Goal: Transaction & Acquisition: Purchase product/service

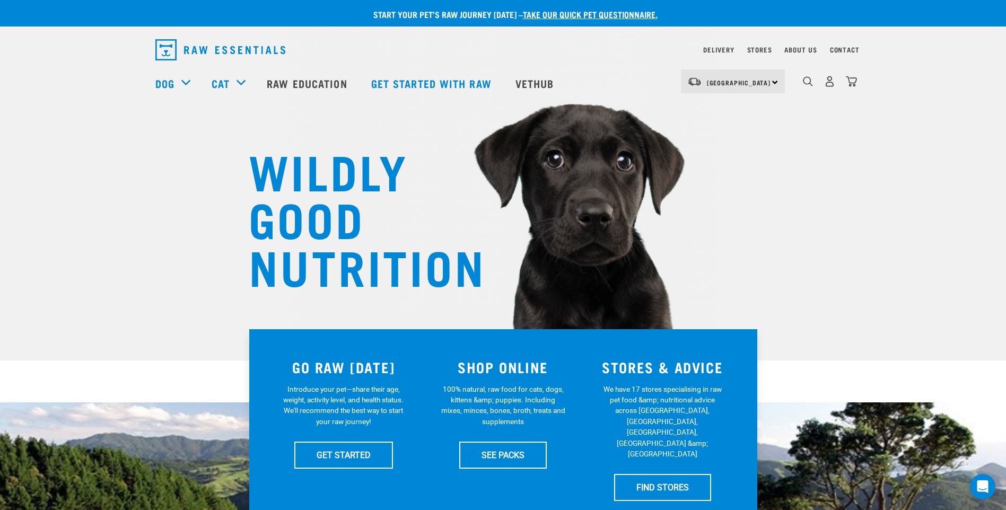
click at [594, 12] on link "take our quick pet questionnaire." at bounding box center [590, 14] width 135 height 5
click at [827, 87] on img "dropdown navigation" at bounding box center [829, 81] width 11 height 11
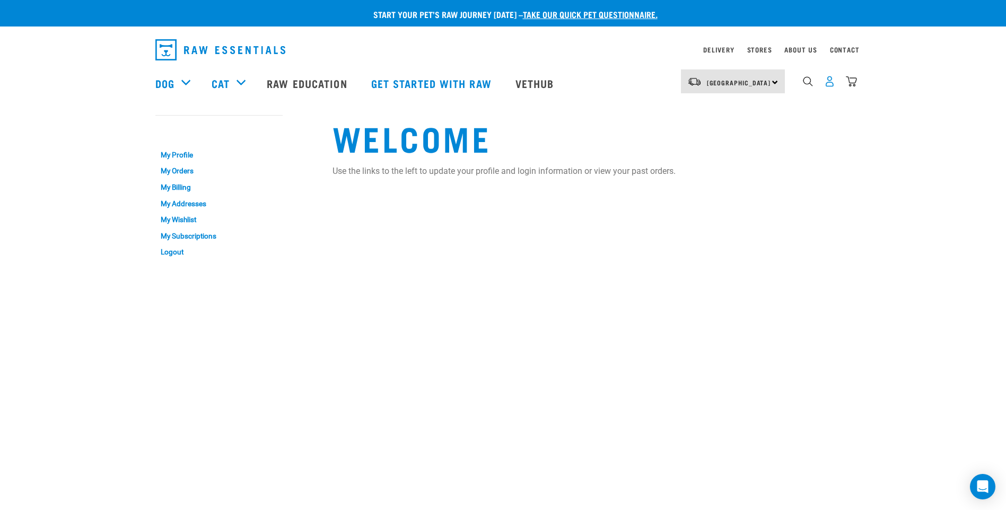
click at [832, 87] on img "dropdown navigation" at bounding box center [829, 81] width 11 height 11
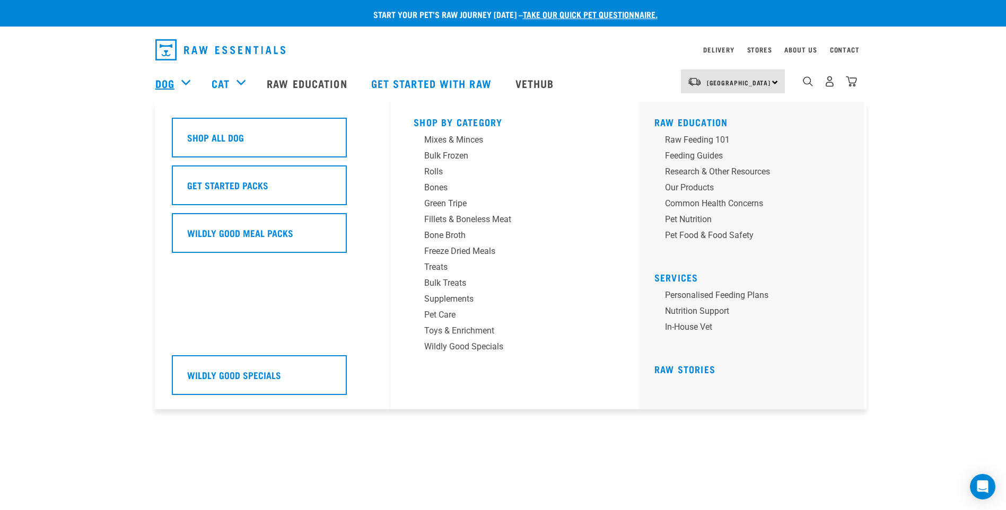
click at [171, 83] on link "Dog" at bounding box center [164, 83] width 19 height 16
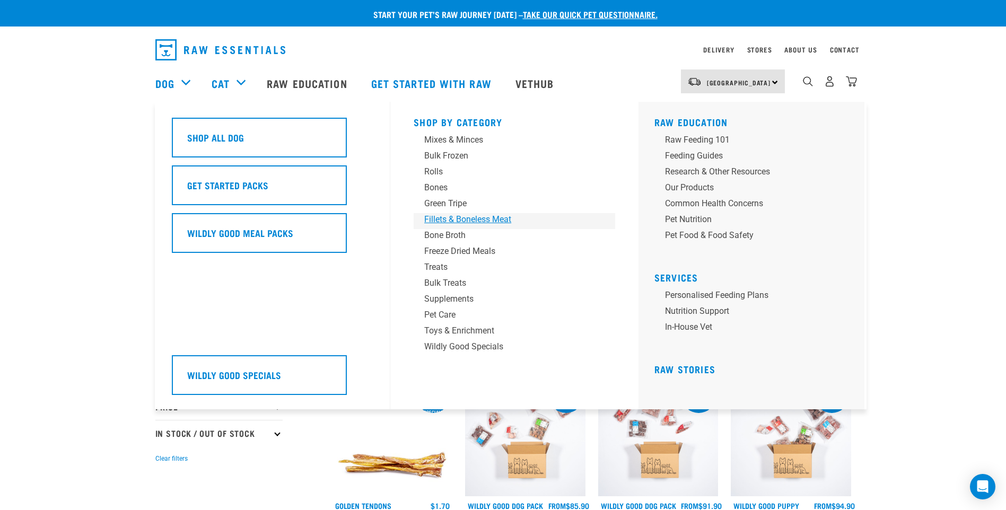
click at [468, 223] on div "Fillets & Boneless Meat" at bounding box center [507, 219] width 166 height 13
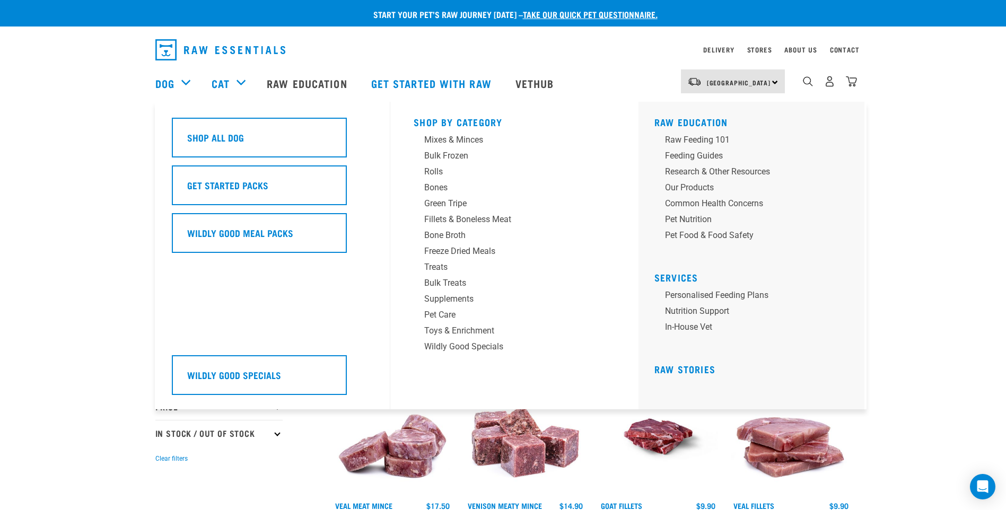
click at [185, 83] on div "Dog" at bounding box center [178, 83] width 46 height 42
click at [447, 138] on div "Mixes & Minces" at bounding box center [507, 140] width 166 height 13
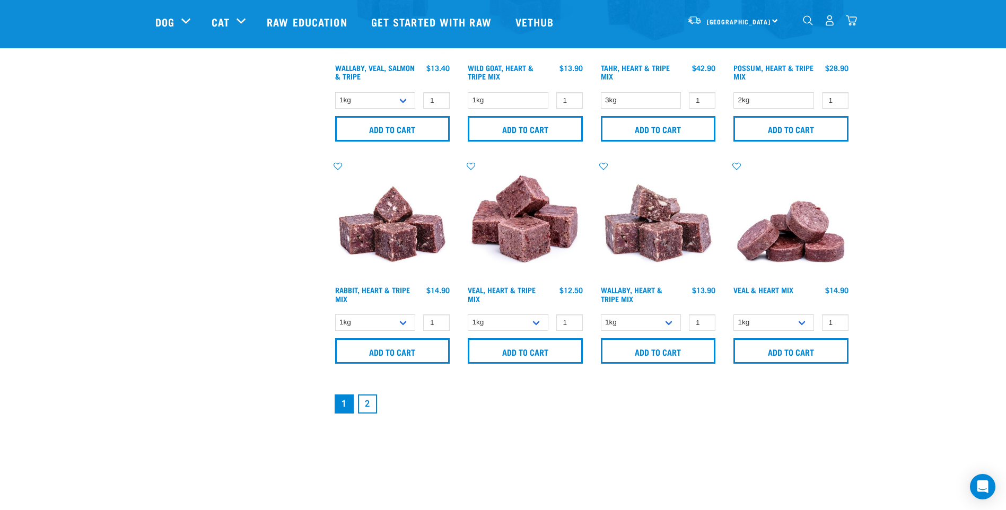
scroll to position [1485, 0]
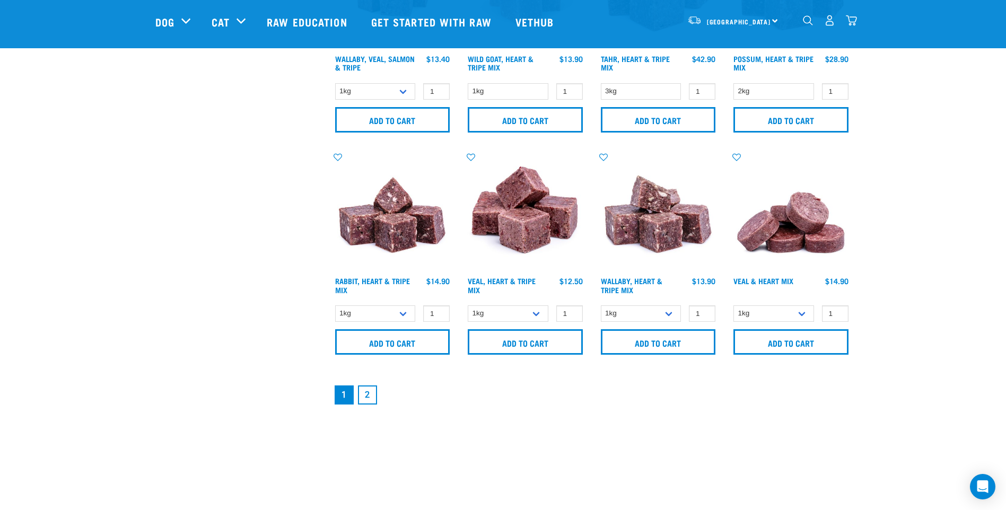
click at [363, 395] on link "2" at bounding box center [367, 395] width 19 height 19
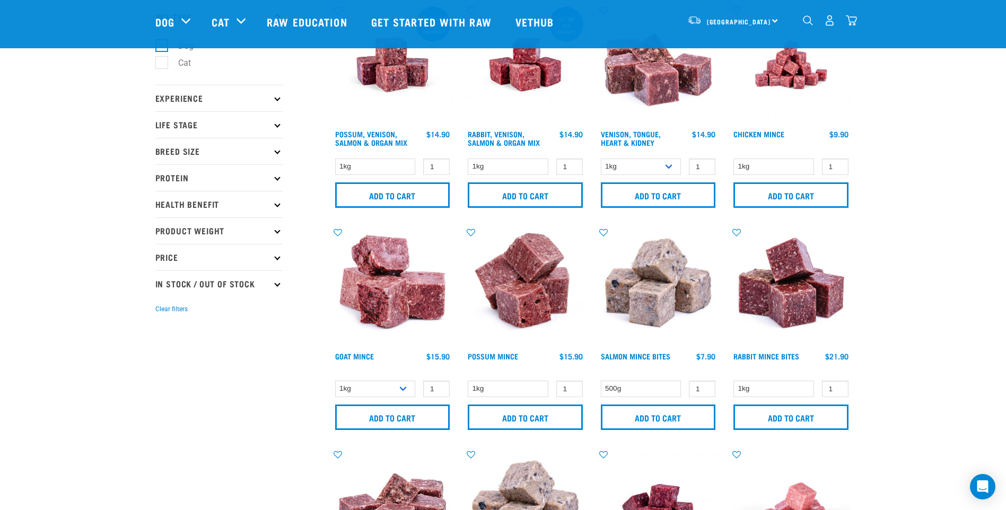
scroll to position [53, 0]
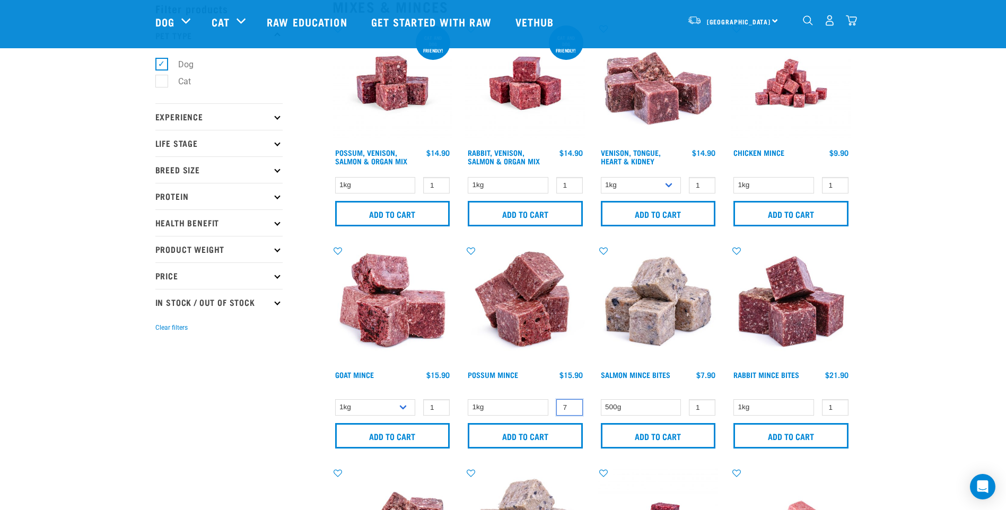
click at [572, 405] on input "7" at bounding box center [570, 407] width 27 height 16
click at [573, 407] on input "8" at bounding box center [570, 407] width 27 height 16
click at [573, 407] on input "9" at bounding box center [570, 407] width 27 height 16
click at [571, 409] on input "8" at bounding box center [570, 407] width 27 height 16
click at [571, 409] on input "7" at bounding box center [570, 407] width 27 height 16
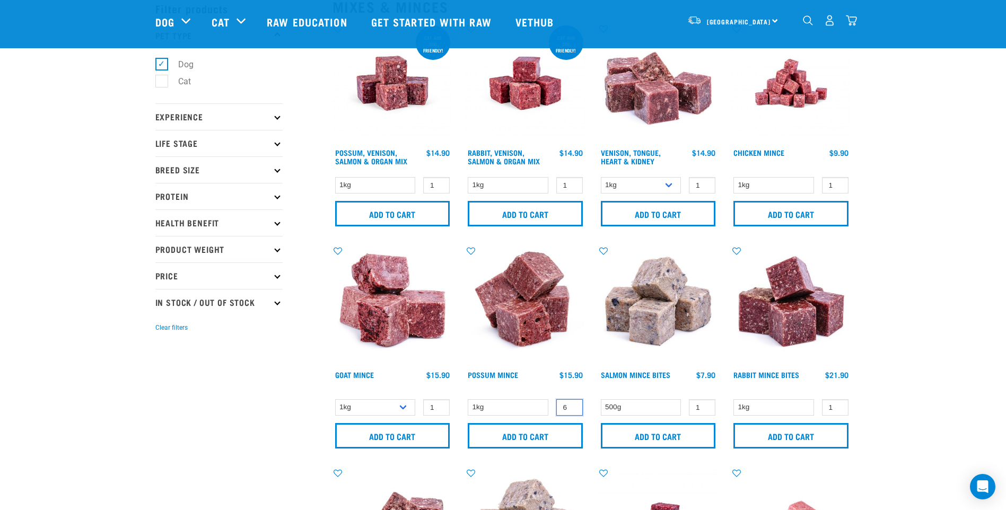
click at [571, 409] on input "6" at bounding box center [570, 407] width 27 height 16
click at [571, 409] on input "5" at bounding box center [570, 407] width 27 height 16
click at [571, 409] on input "4" at bounding box center [570, 407] width 27 height 16
click at [571, 409] on input "3" at bounding box center [570, 407] width 27 height 16
type input "2"
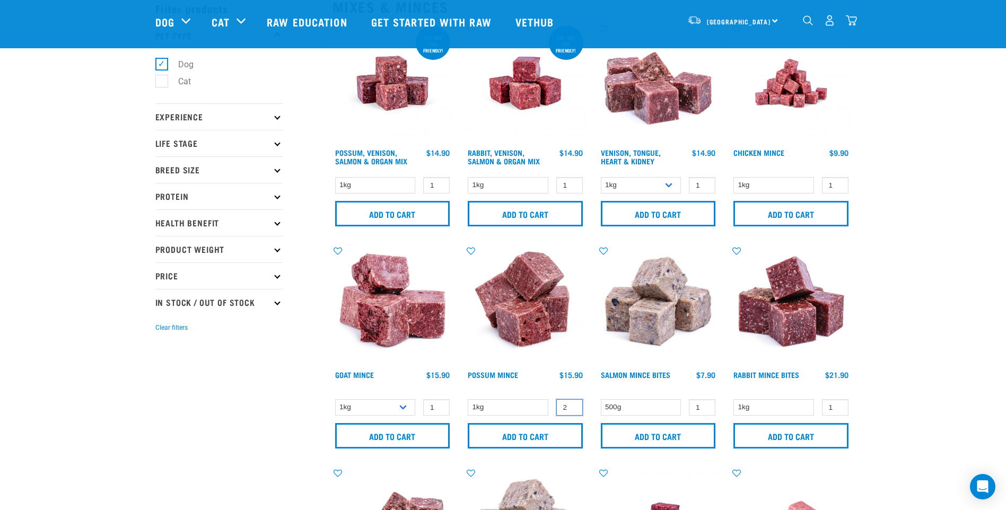
click at [571, 409] on input "2" at bounding box center [570, 407] width 27 height 16
click at [510, 373] on link "Possum Mince" at bounding box center [493, 375] width 50 height 4
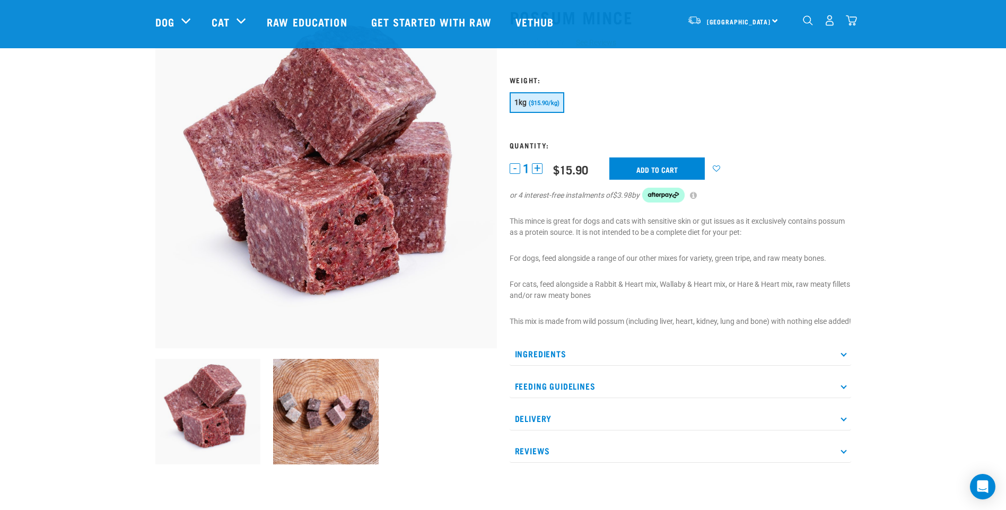
scroll to position [53, 0]
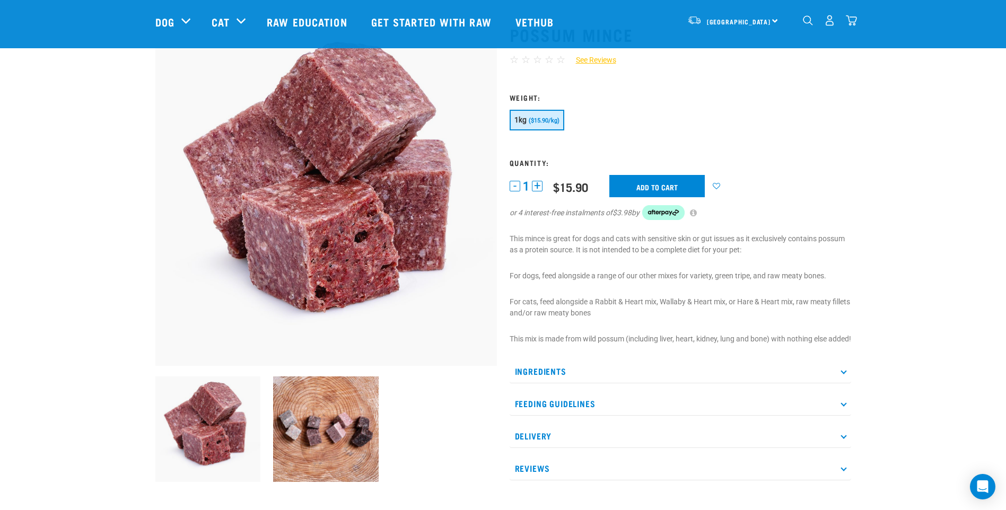
click at [351, 420] on img at bounding box center [326, 430] width 106 height 106
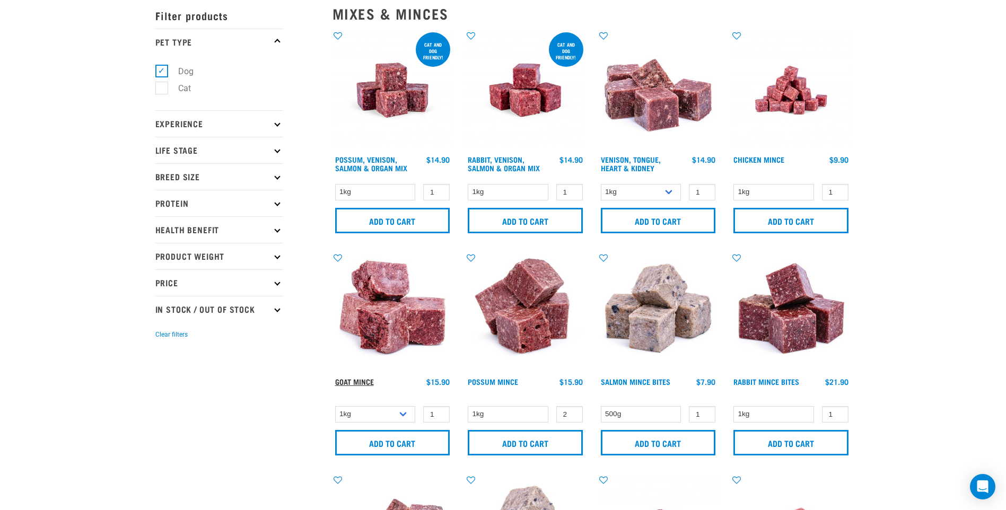
click at [362, 381] on link "Goat Mince" at bounding box center [354, 382] width 39 height 4
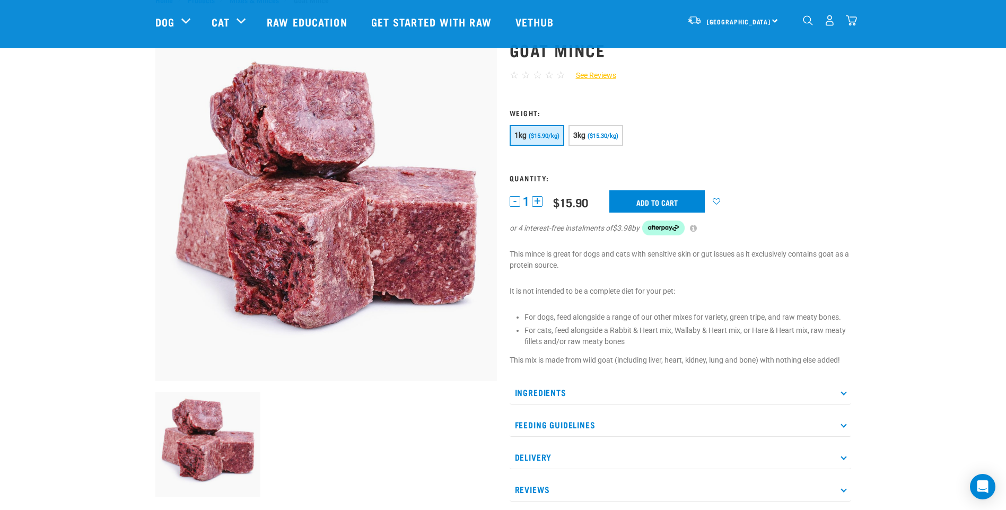
scroll to position [53, 0]
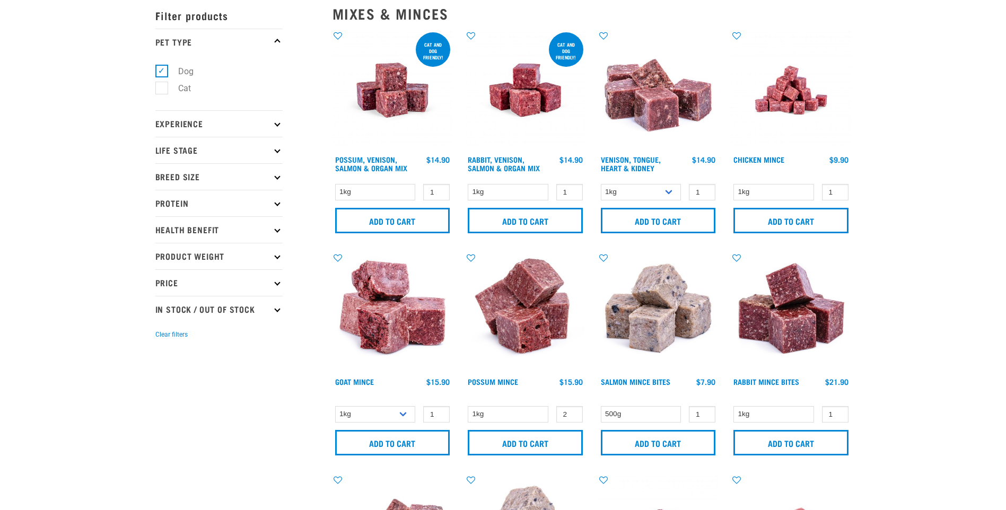
scroll to position [124, 0]
type input "2"
click at [438, 414] on input "2" at bounding box center [436, 414] width 27 height 16
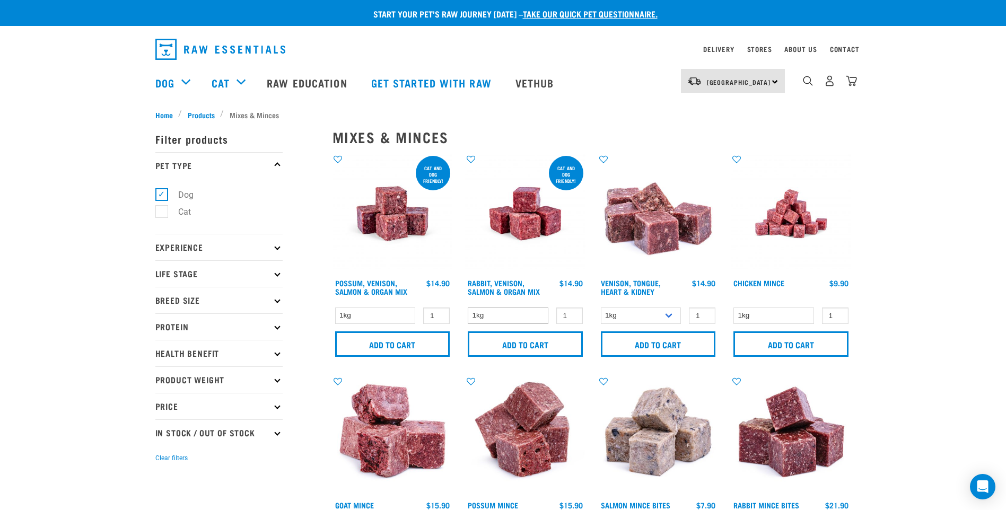
scroll to position [0, 0]
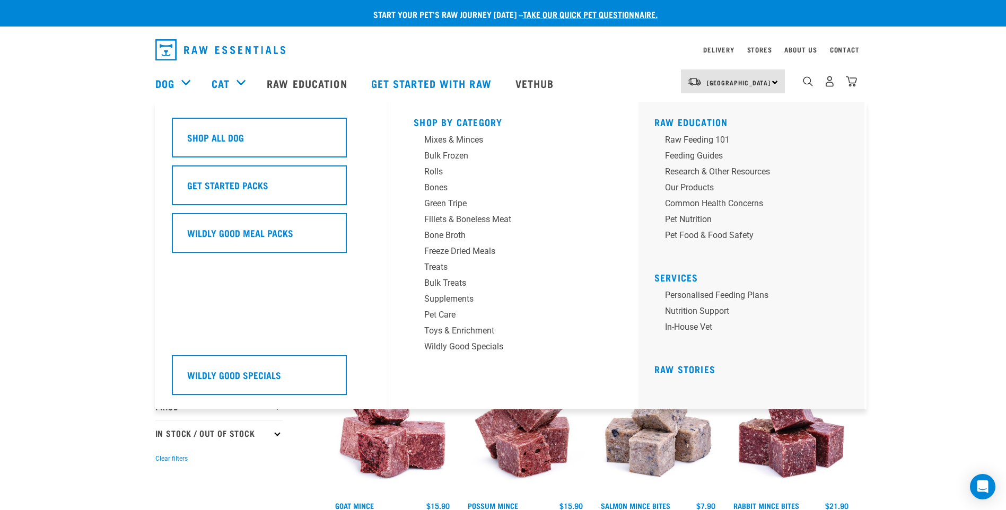
click at [181, 83] on div "Dog" at bounding box center [178, 83] width 46 height 42
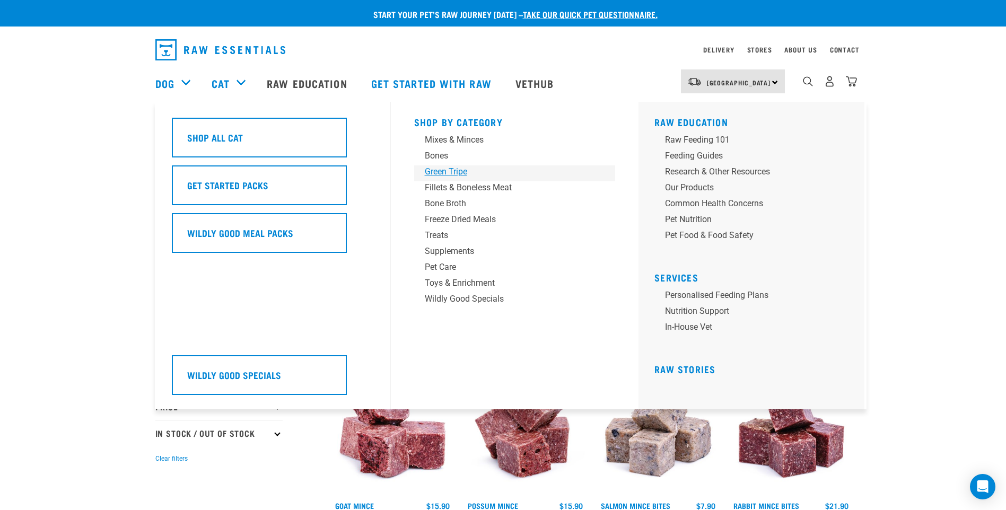
click at [433, 172] on div "Green Tripe" at bounding box center [508, 172] width 166 height 13
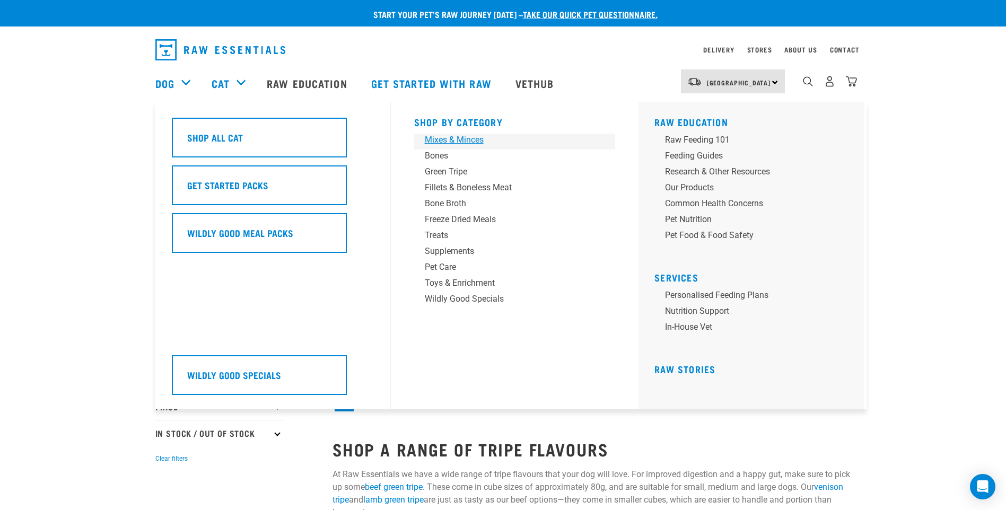
click at [448, 138] on div "Mixes & Minces" at bounding box center [508, 140] width 166 height 13
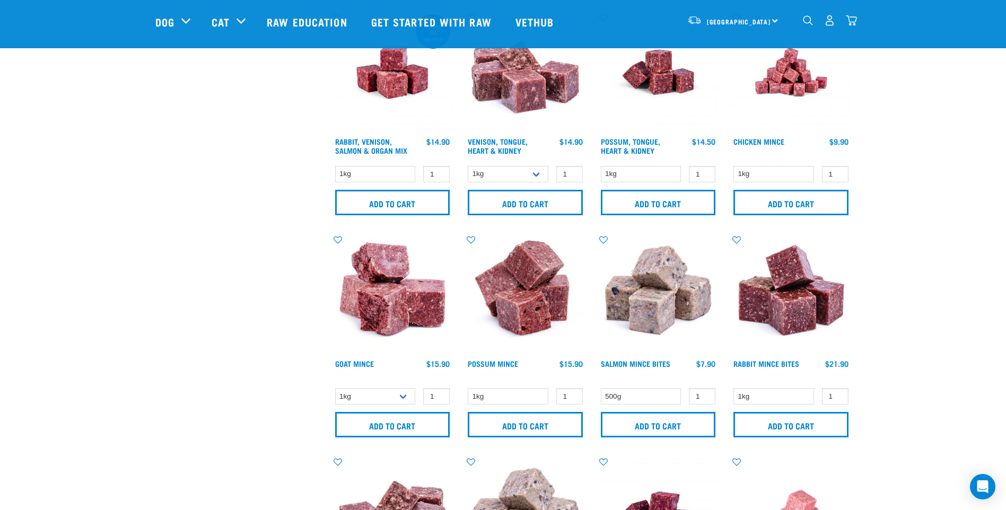
scroll to position [743, 0]
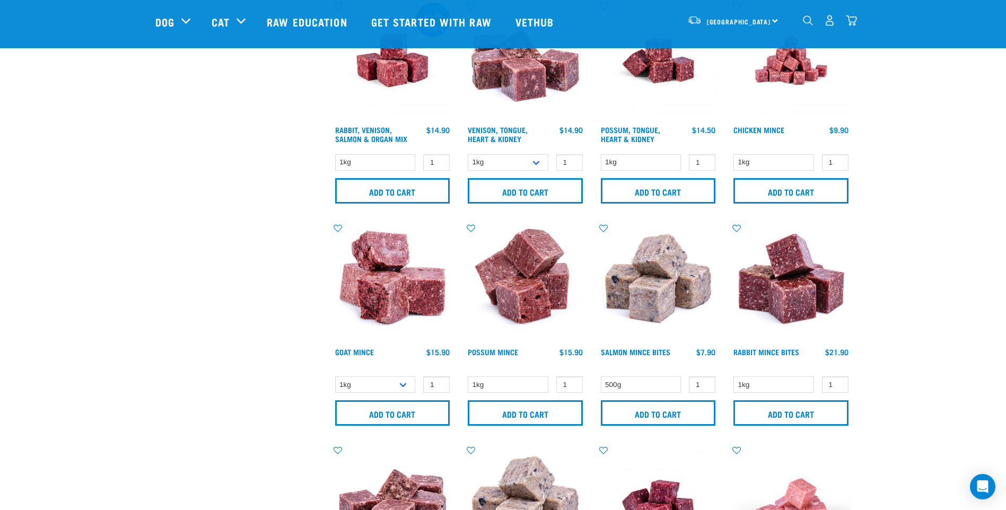
click at [847, 21] on img "dropdown navigation" at bounding box center [851, 20] width 11 height 11
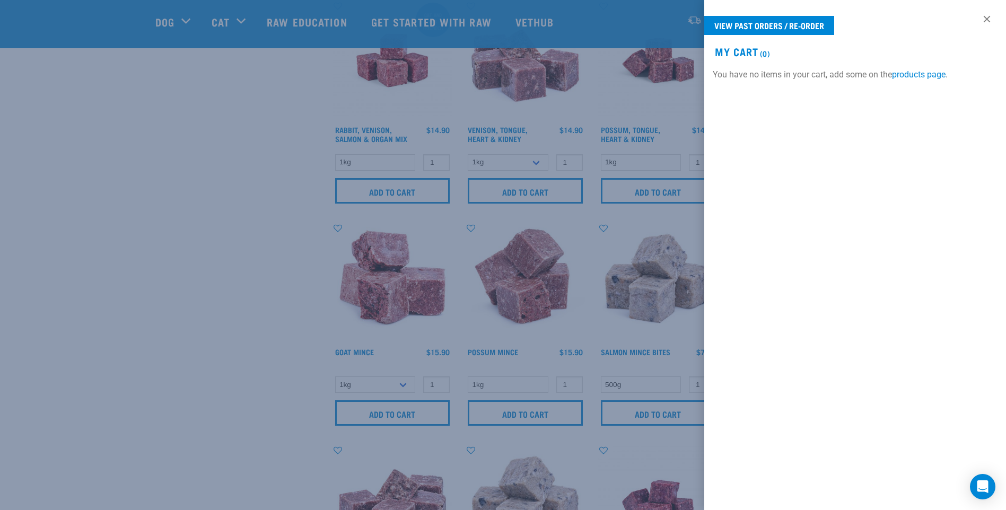
click at [297, 309] on div at bounding box center [503, 255] width 1006 height 510
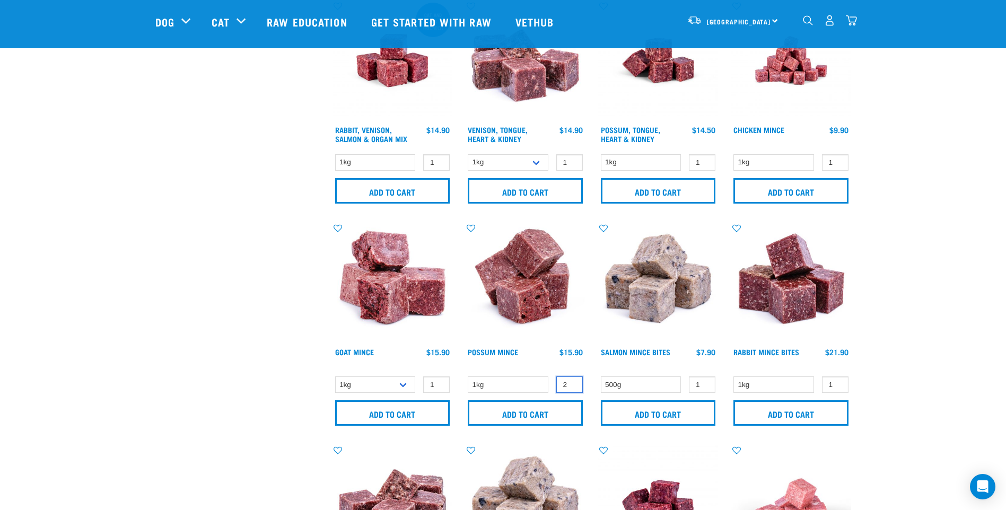
type input "2"
click at [572, 383] on input "2" at bounding box center [570, 385] width 27 height 16
click at [532, 411] on input "Add to cart" at bounding box center [525, 413] width 115 height 25
type input "2"
click at [441, 381] on input "2" at bounding box center [436, 385] width 27 height 16
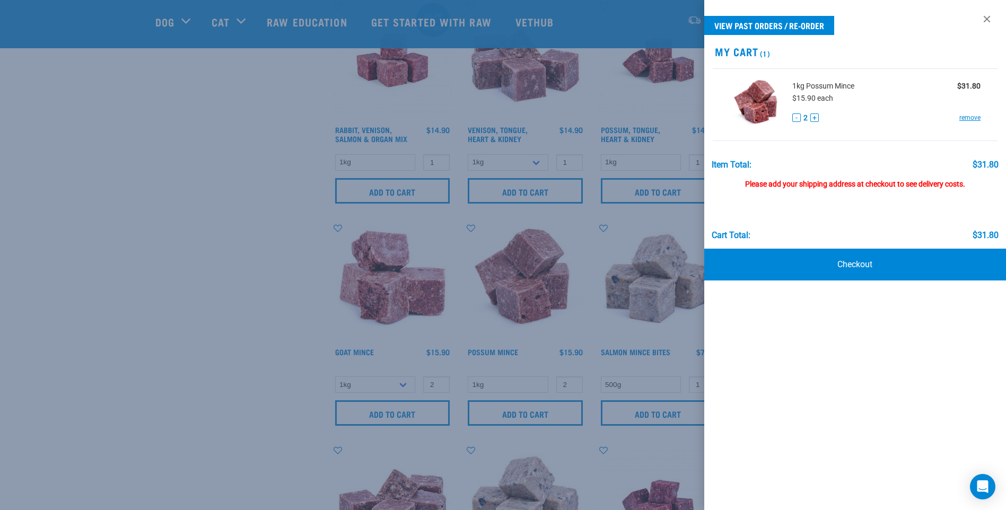
click at [414, 418] on div at bounding box center [503, 255] width 1006 height 510
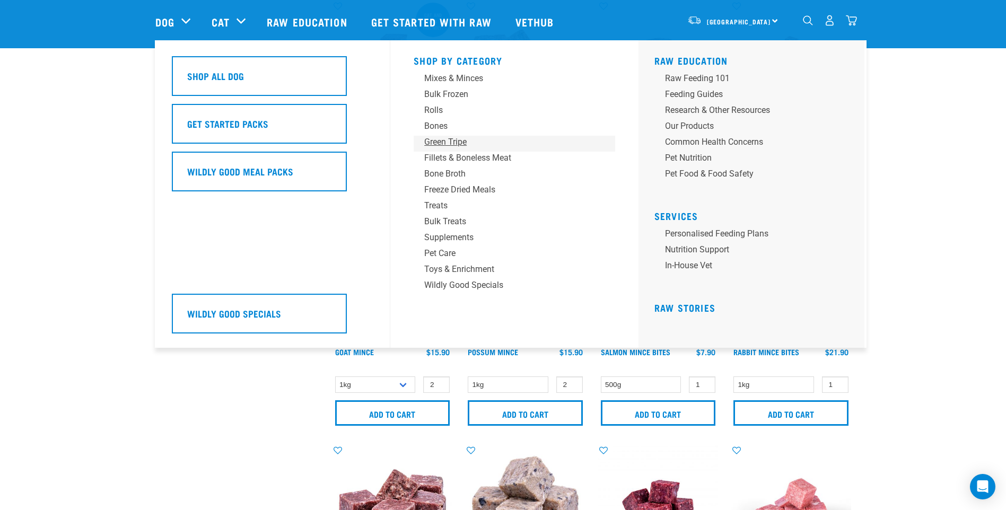
click at [442, 144] on div "Green Tripe" at bounding box center [507, 142] width 166 height 13
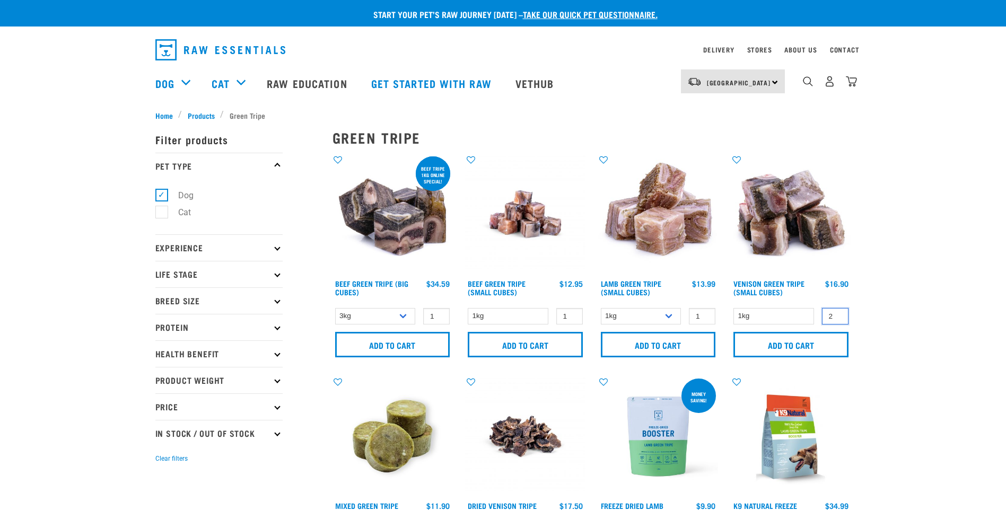
type input "2"
click at [838, 315] on input "2" at bounding box center [835, 316] width 27 height 16
click at [784, 345] on input "Add to cart" at bounding box center [791, 344] width 115 height 25
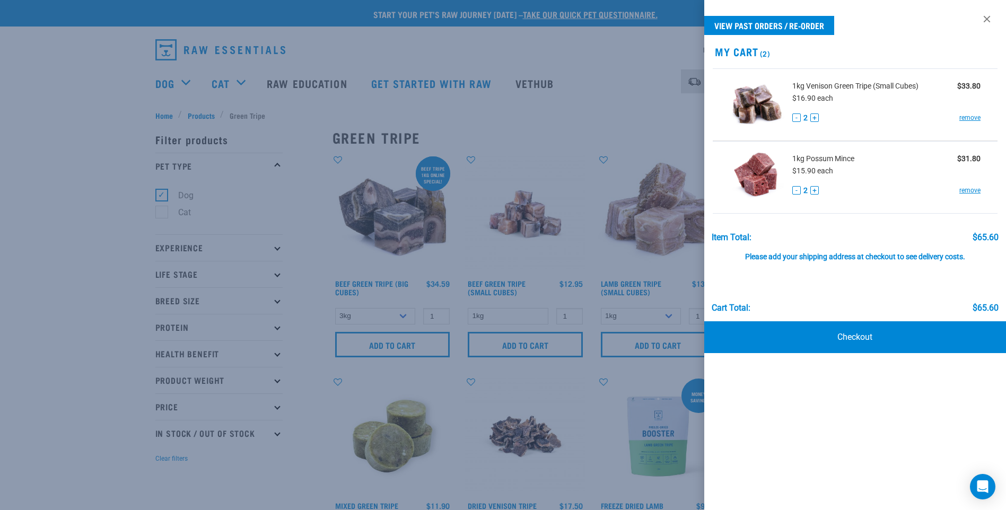
click at [185, 82] on div at bounding box center [503, 255] width 1006 height 510
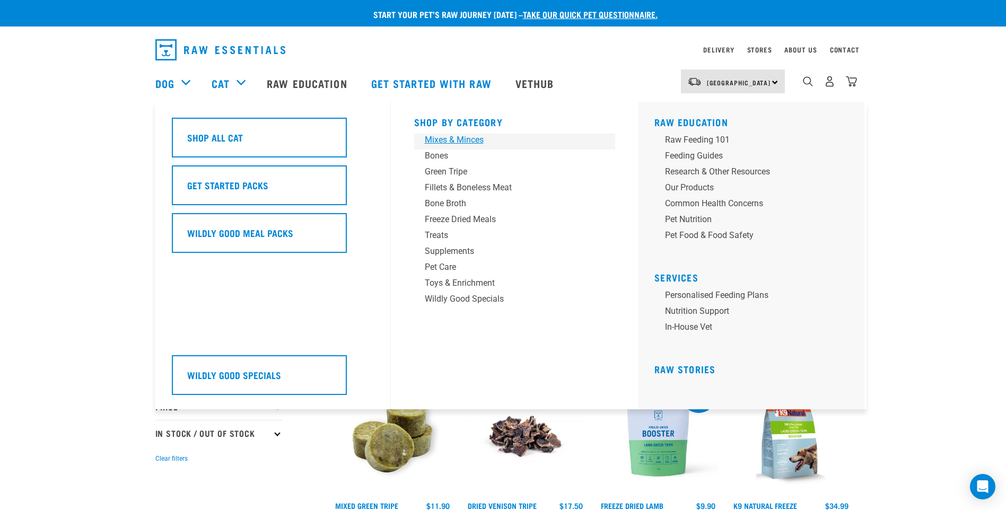
click at [457, 142] on div "Mixes & Minces" at bounding box center [508, 140] width 166 height 13
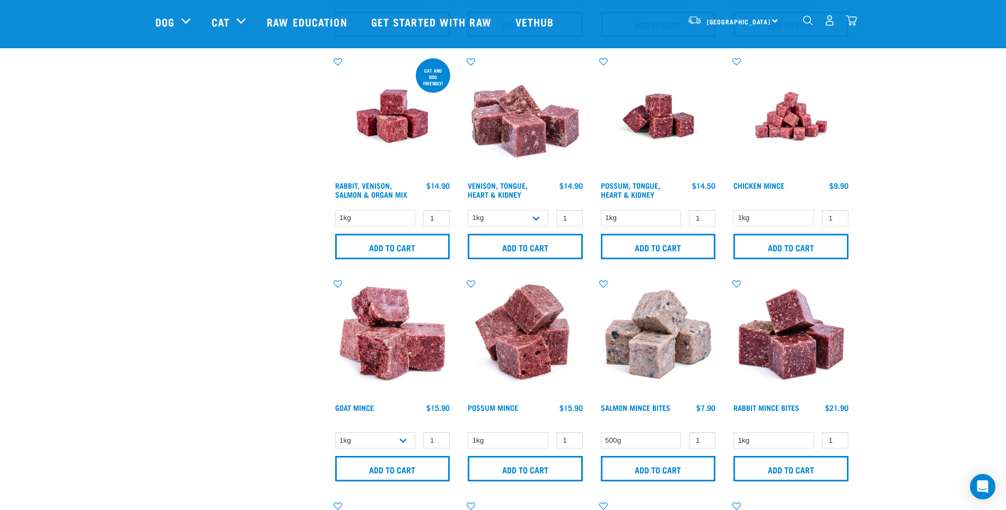
scroll to position [690, 0]
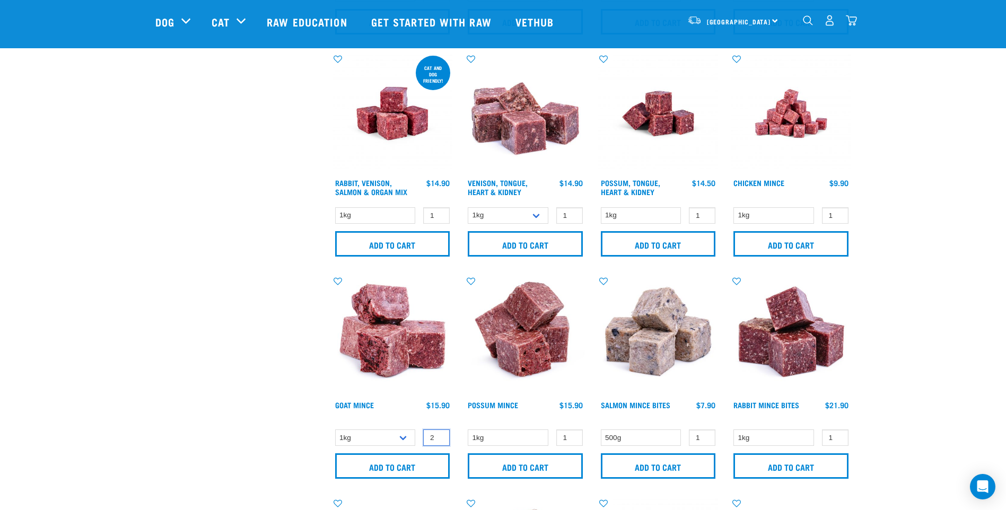
type input "2"
click at [439, 435] on input "2" at bounding box center [436, 438] width 27 height 16
click at [387, 465] on input "Add to cart" at bounding box center [392, 466] width 115 height 25
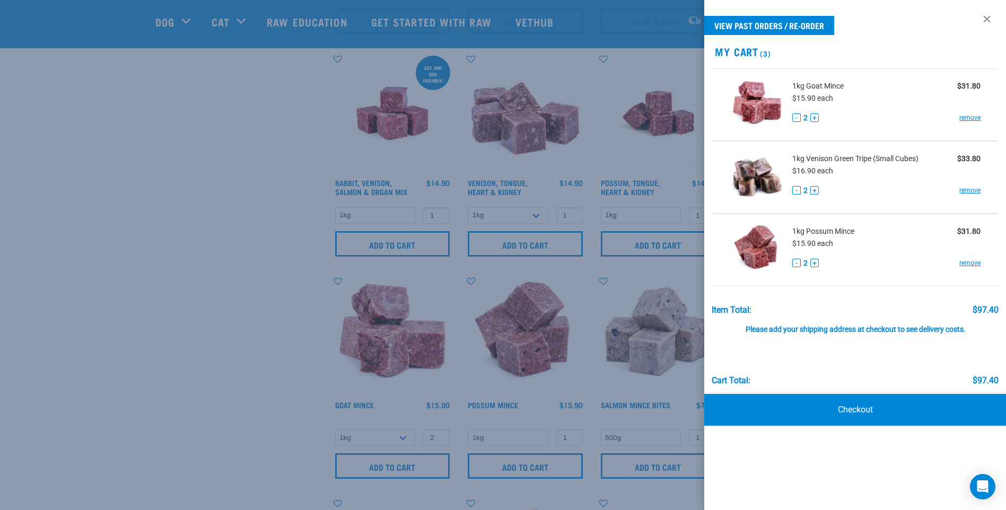
click at [223, 103] on div at bounding box center [503, 255] width 1006 height 510
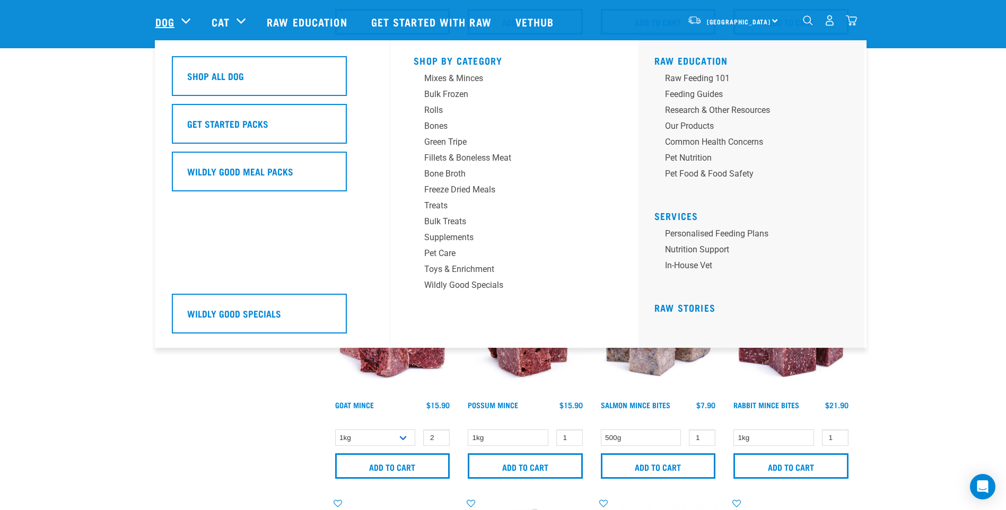
click at [168, 19] on link "Dog" at bounding box center [164, 22] width 19 height 16
click at [435, 128] on div "Bones" at bounding box center [507, 126] width 166 height 13
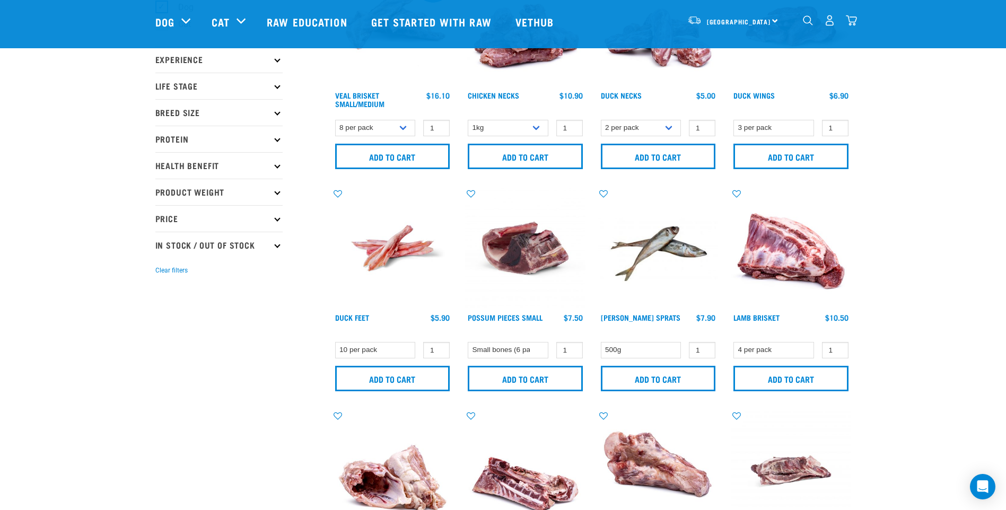
scroll to position [106, 0]
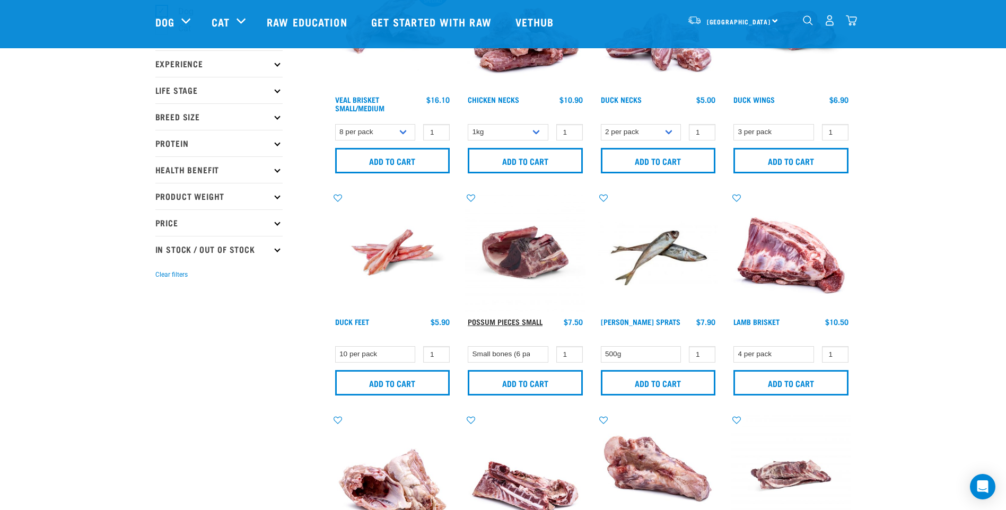
click at [515, 320] on link "Possum Pieces Small" at bounding box center [505, 322] width 75 height 4
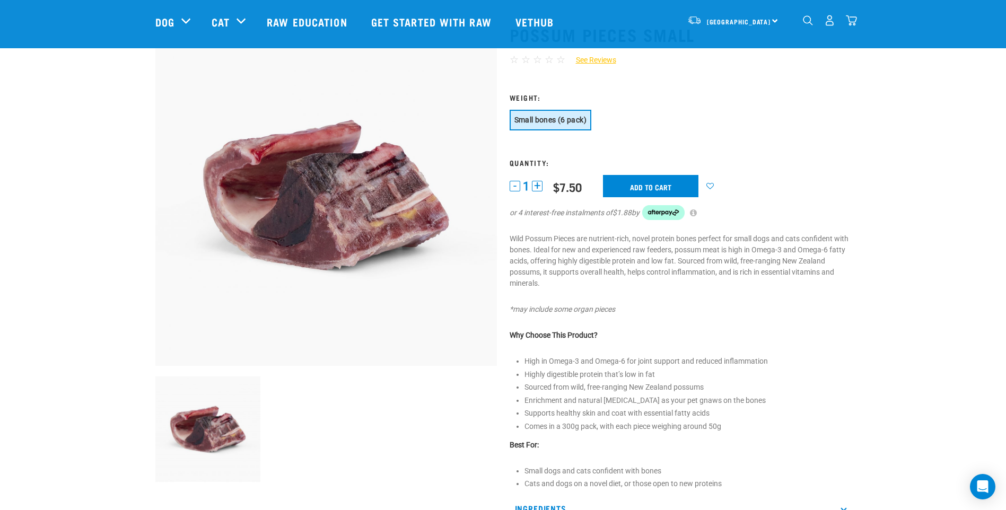
scroll to position [106, 0]
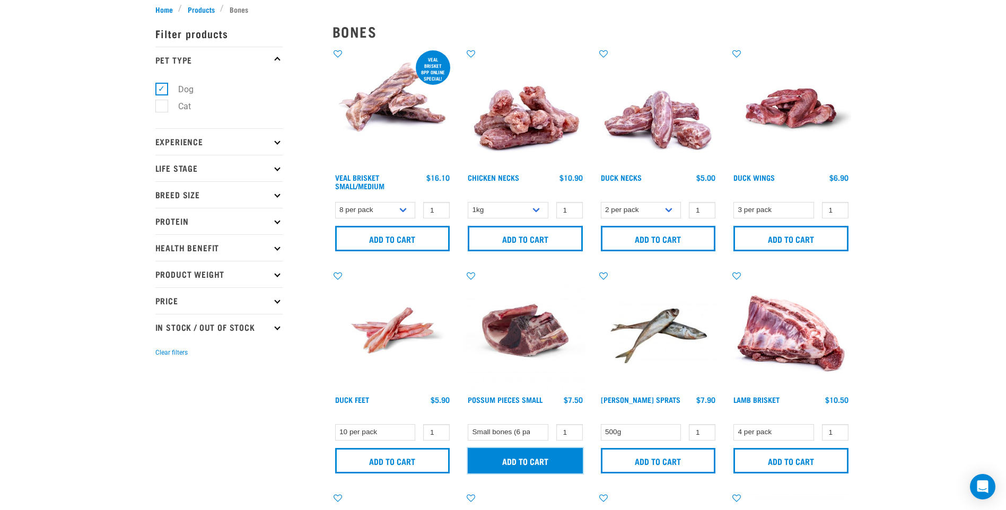
click at [546, 462] on input "Add to cart" at bounding box center [525, 460] width 115 height 25
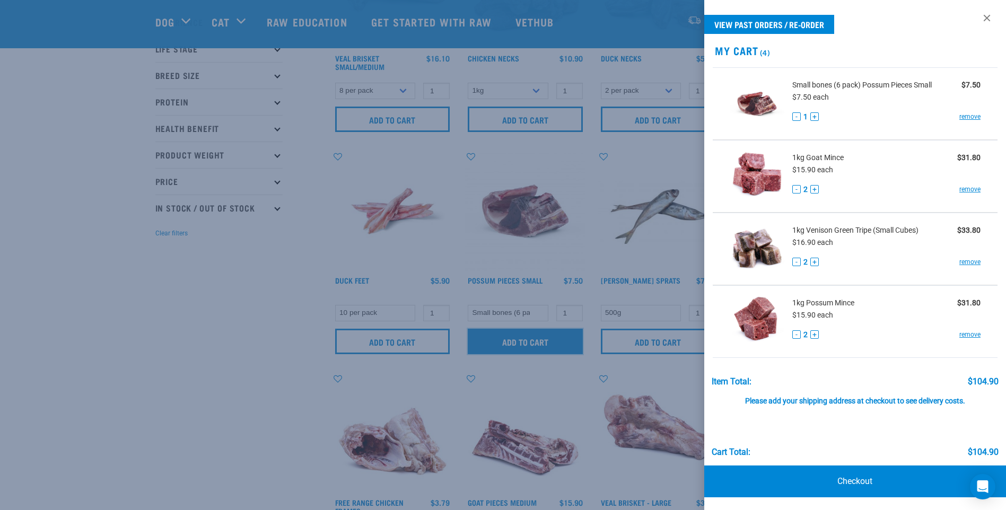
scroll to position [159, 0]
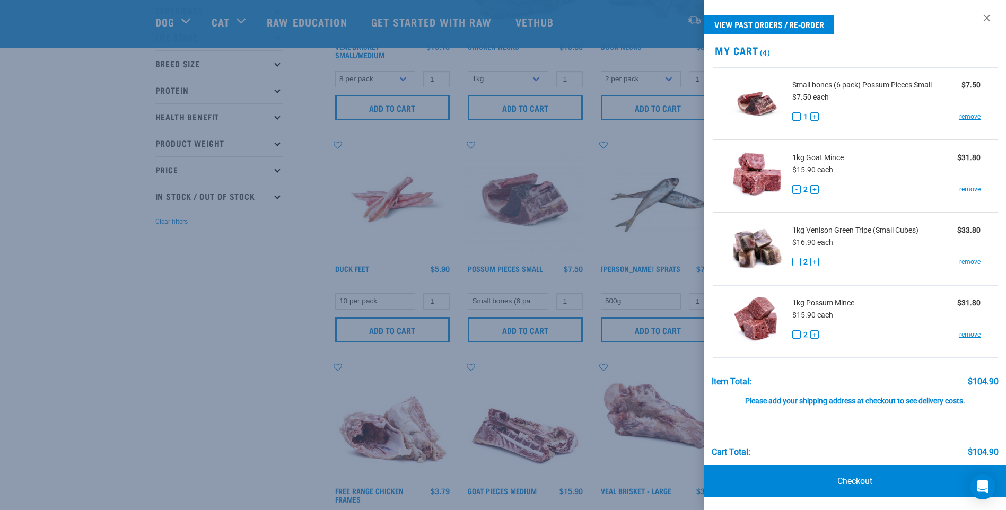
click at [846, 481] on link "Checkout" at bounding box center [856, 482] width 302 height 32
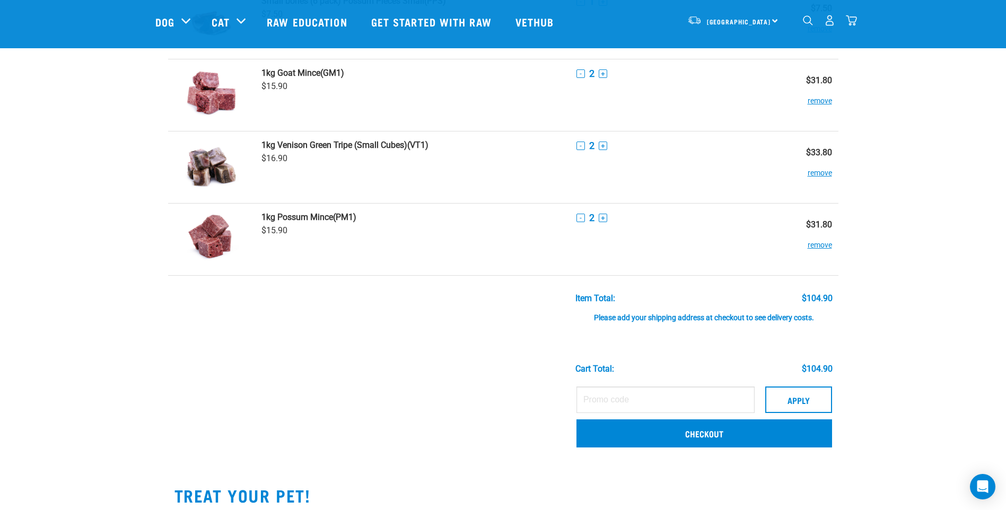
scroll to position [106, 0]
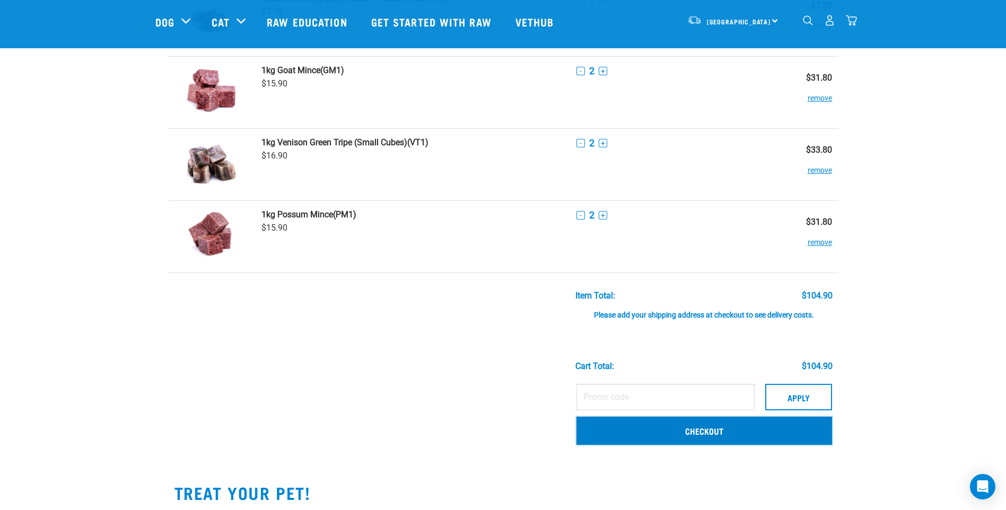
click at [716, 429] on link "Checkout" at bounding box center [705, 431] width 256 height 28
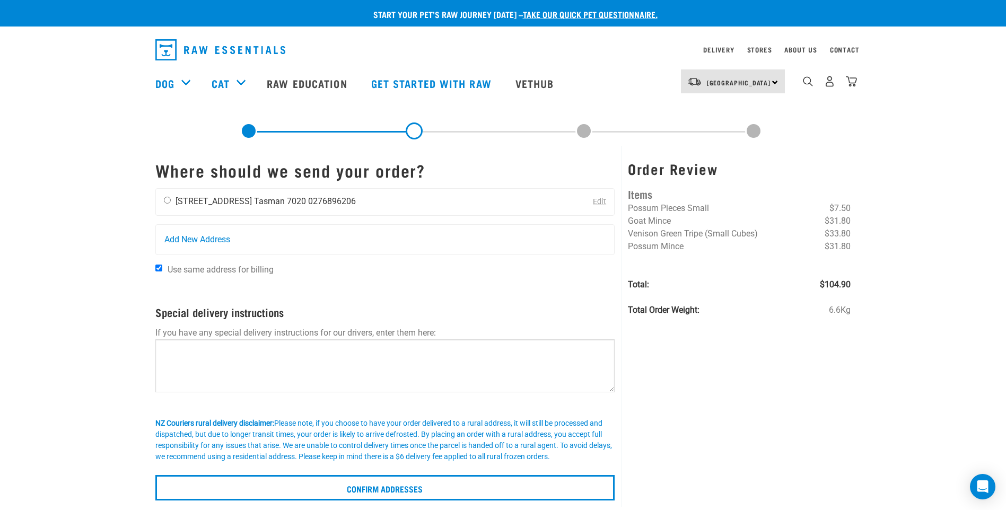
click at [164, 198] on input "radio" at bounding box center [167, 200] width 7 height 7
radio input "true"
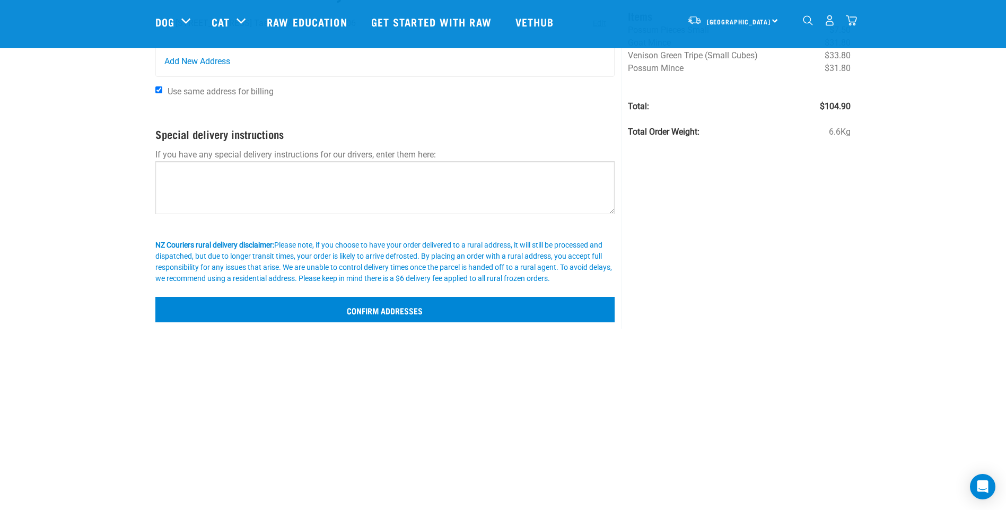
scroll to position [106, 0]
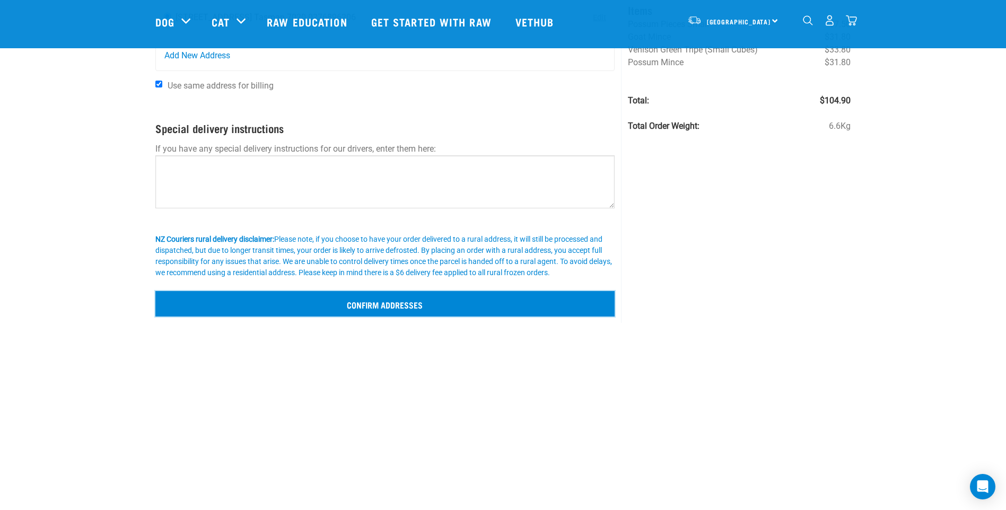
click at [388, 305] on input "Confirm addresses" at bounding box center [385, 303] width 460 height 25
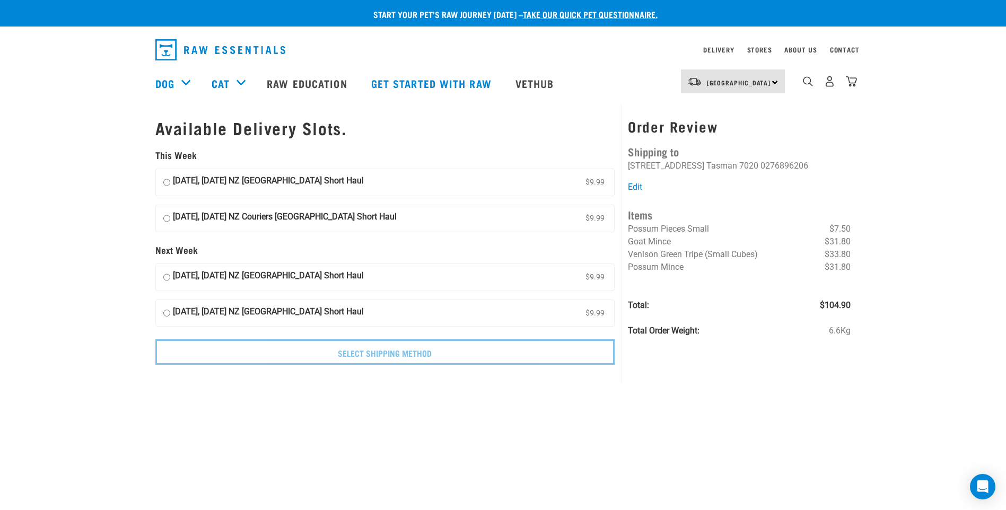
click at [167, 219] on input "[DATE], [DATE] NZ [GEOGRAPHIC_DATA] Short Haul $9.99" at bounding box center [166, 219] width 7 height 16
radio input "true"
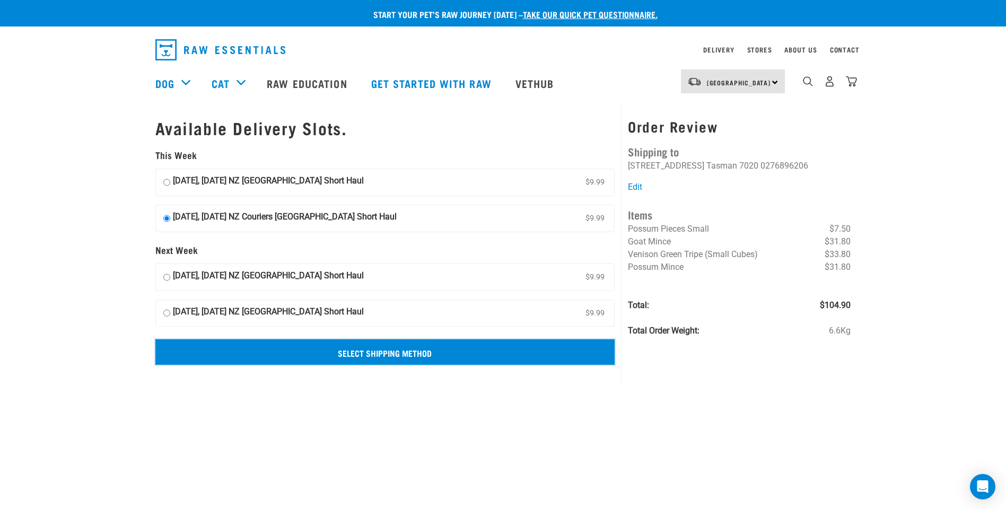
click at [413, 351] on input "Select Shipping Method" at bounding box center [385, 352] width 460 height 25
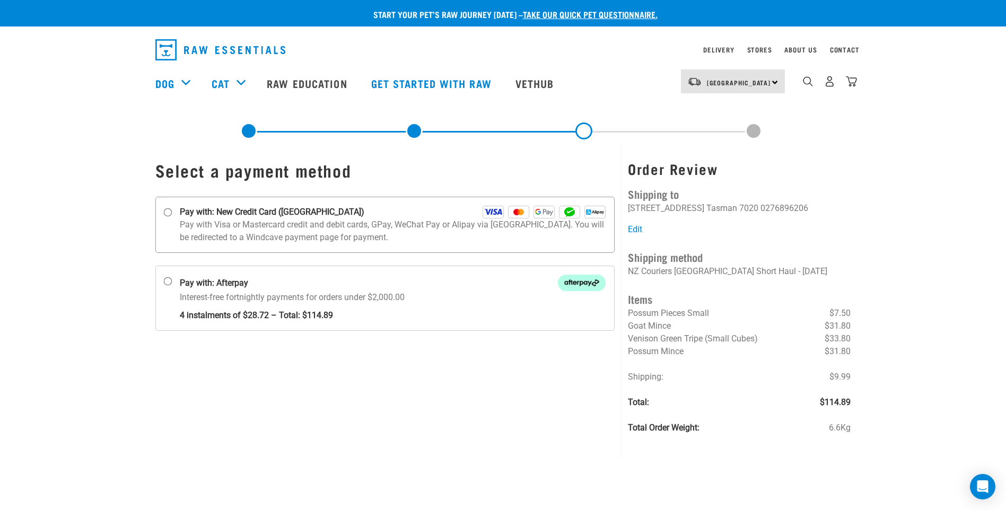
click at [165, 213] on input "Pay with: New Credit Card ([GEOGRAPHIC_DATA])" at bounding box center [167, 212] width 8 height 8
radio input "true"
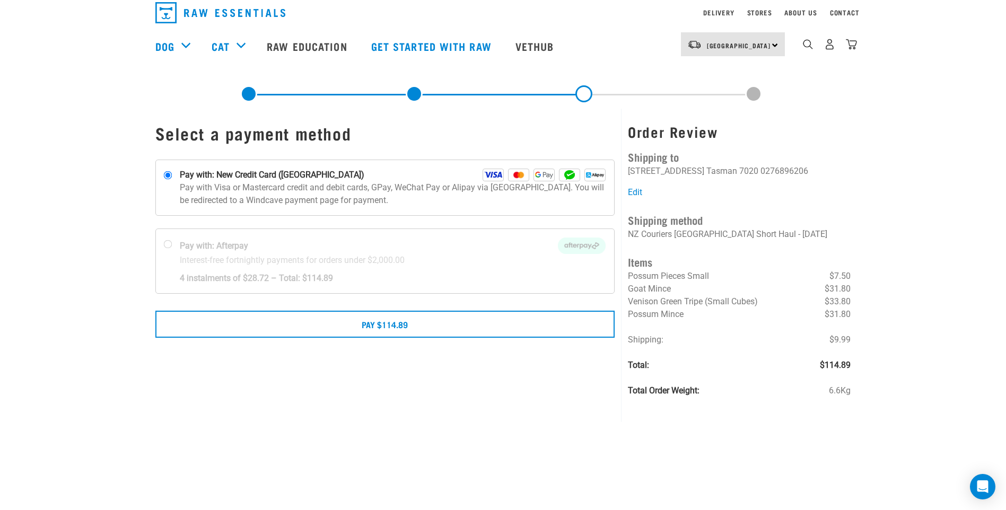
scroll to position [53, 0]
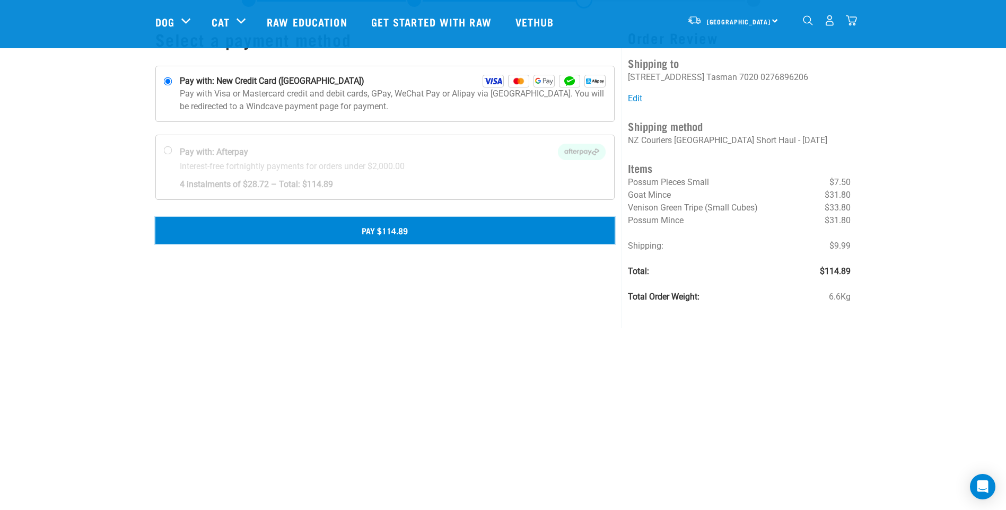
click at [394, 236] on button "Pay $114.89" at bounding box center [385, 230] width 460 height 27
